Goal: Information Seeking & Learning: Check status

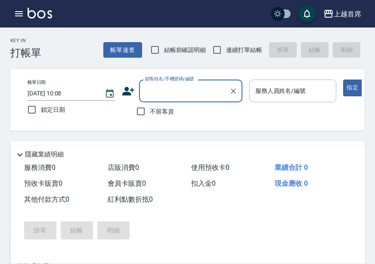
click at [13, 12] on button "button" at bounding box center [18, 13] width 17 height 17
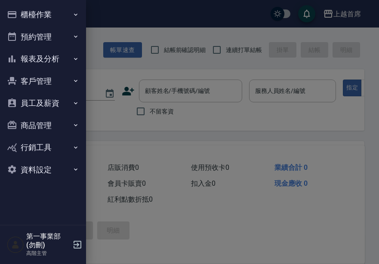
click at [342, 11] on div at bounding box center [189, 132] width 379 height 264
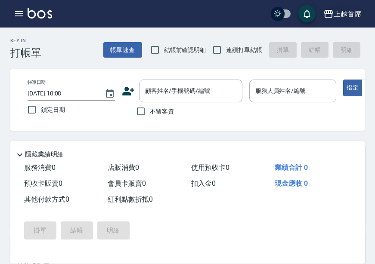
click at [334, 14] on div "上越首席" at bounding box center [347, 14] width 28 height 11
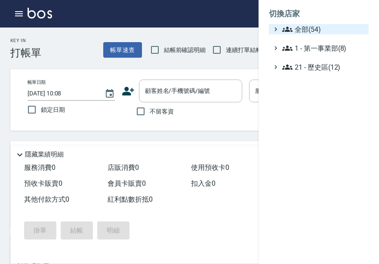
click at [305, 28] on span "全部(54)" at bounding box center [323, 29] width 83 height 10
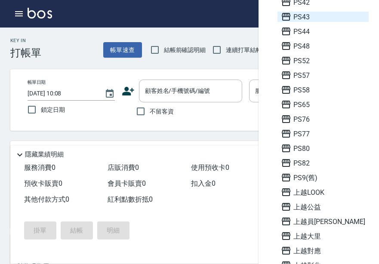
scroll to position [301, 0]
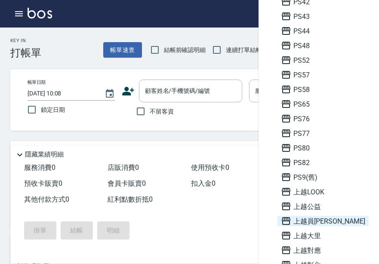
click at [318, 224] on span "上越員[PERSON_NAME]" at bounding box center [323, 221] width 84 height 10
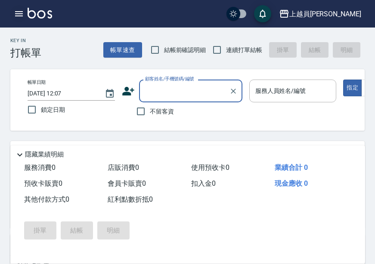
click at [21, 16] on icon "button" at bounding box center [19, 13] width 8 height 5
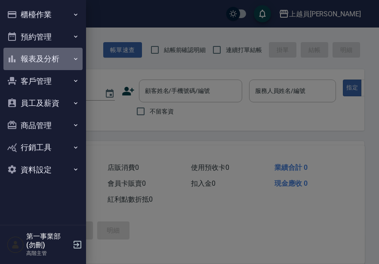
click at [59, 62] on button "報表及分析" at bounding box center [42, 59] width 79 height 22
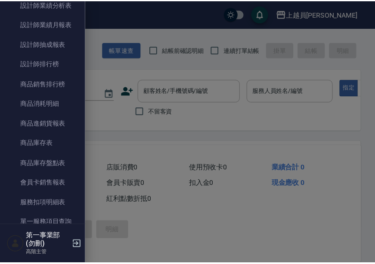
scroll to position [516, 0]
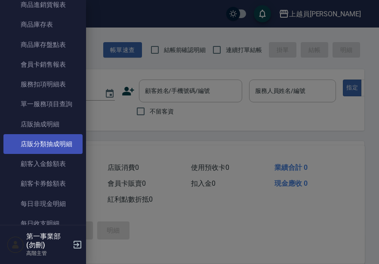
click at [48, 141] on link "店販分類抽成明細" at bounding box center [42, 144] width 79 height 20
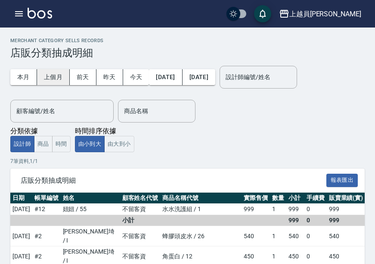
click at [55, 76] on button "上個月" at bounding box center [53, 77] width 33 height 16
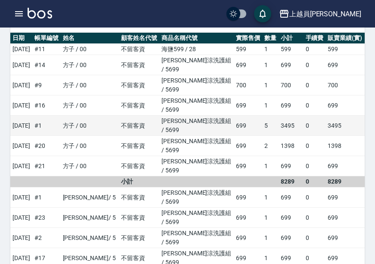
scroll to position [172, 0]
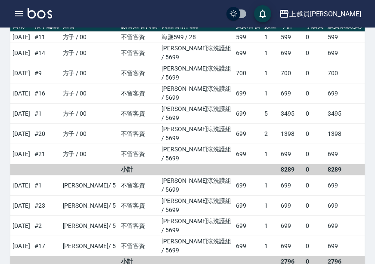
drag, startPoint x: 83, startPoint y: 184, endPoint x: 111, endPoint y: 182, distance: 28.1
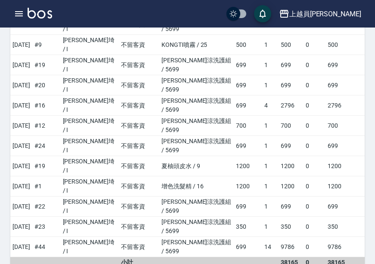
scroll to position [1721, 0]
